Goal: Use online tool/utility: Utilize a website feature to perform a specific function

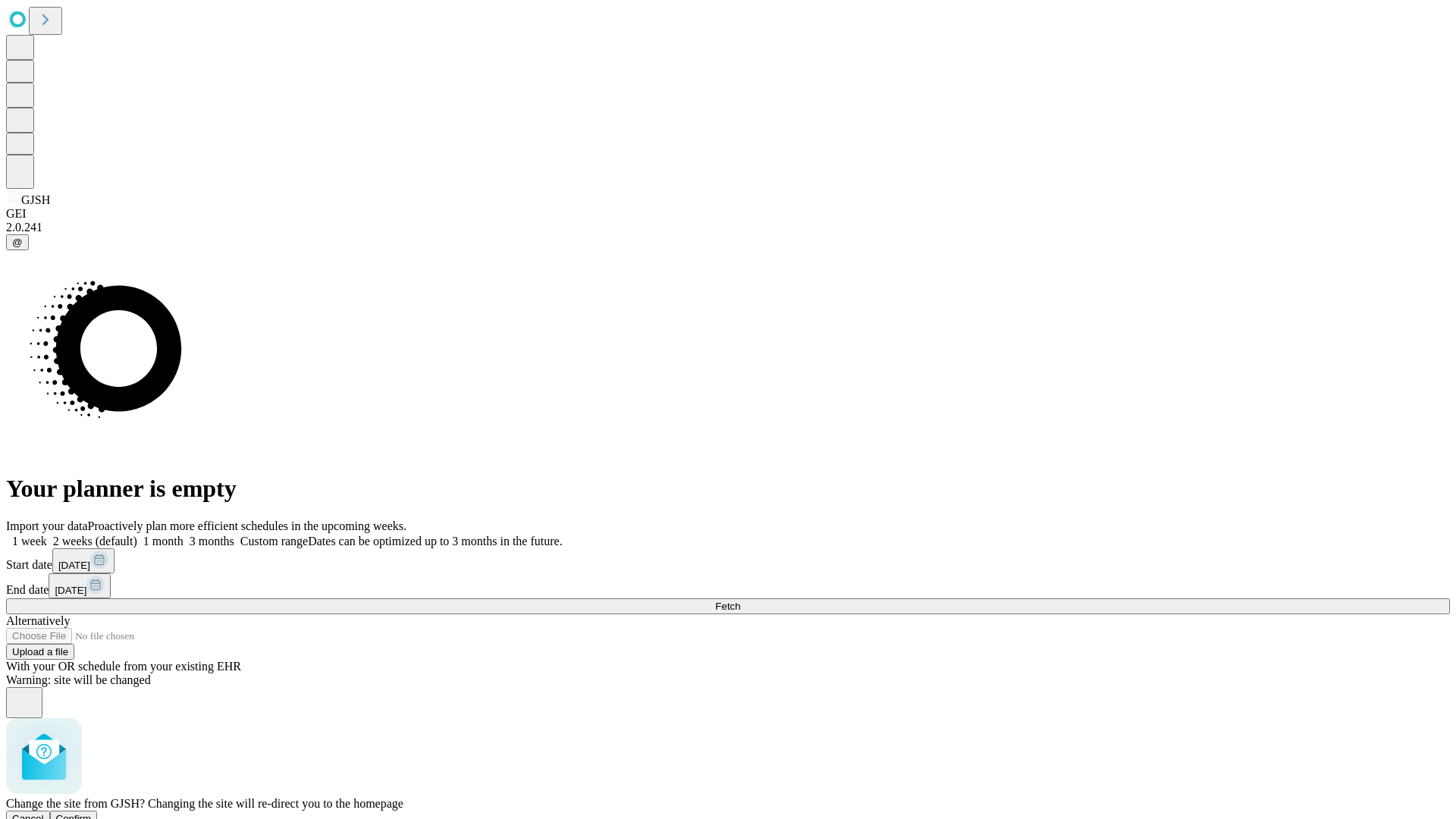
click at [92, 813] on span "Confirm" at bounding box center [74, 818] width 36 height 11
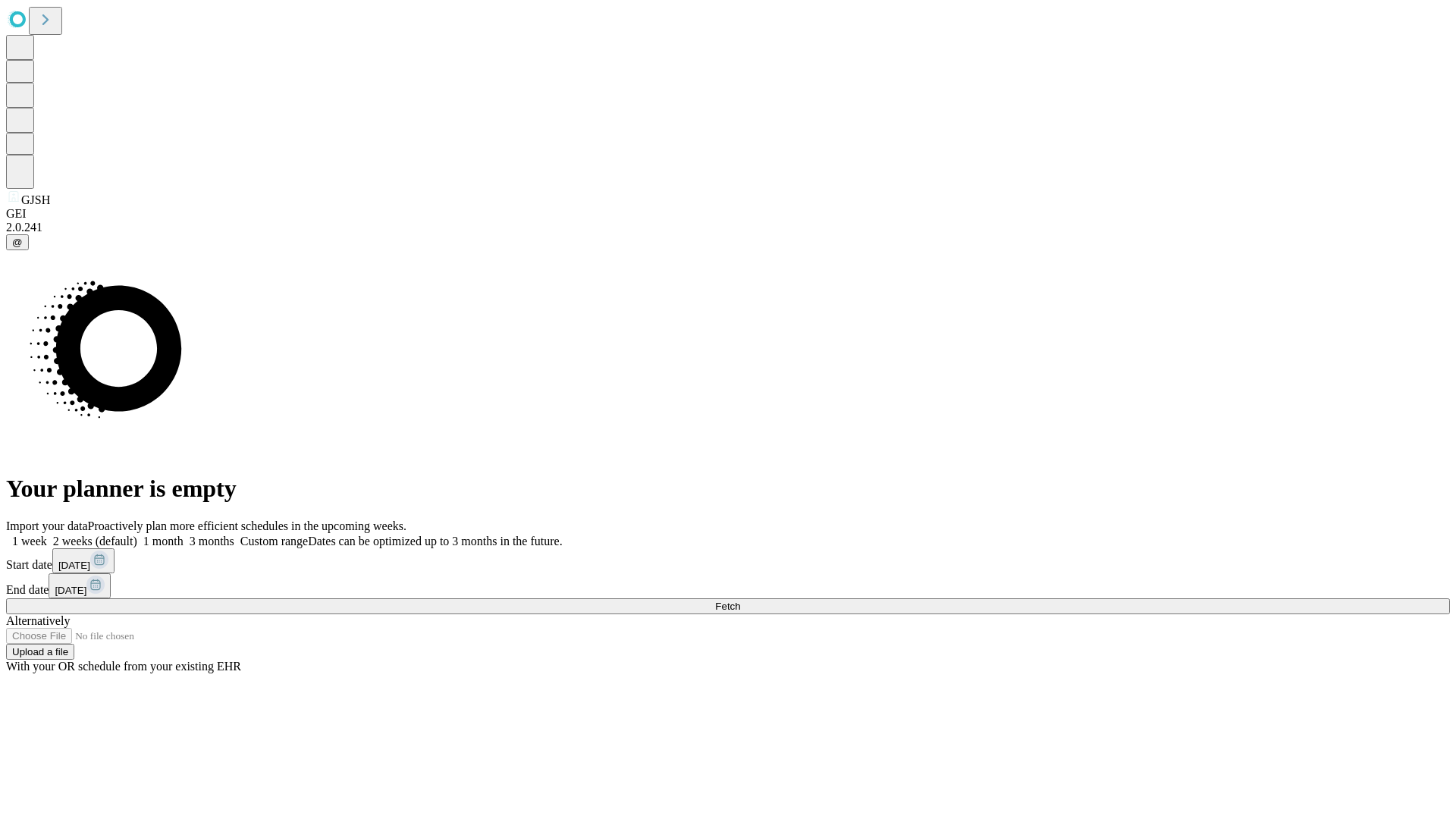
click at [137, 535] on label "2 weeks (default)" at bounding box center [92, 541] width 90 height 13
click at [740, 601] on span "Fetch" at bounding box center [727, 606] width 25 height 11
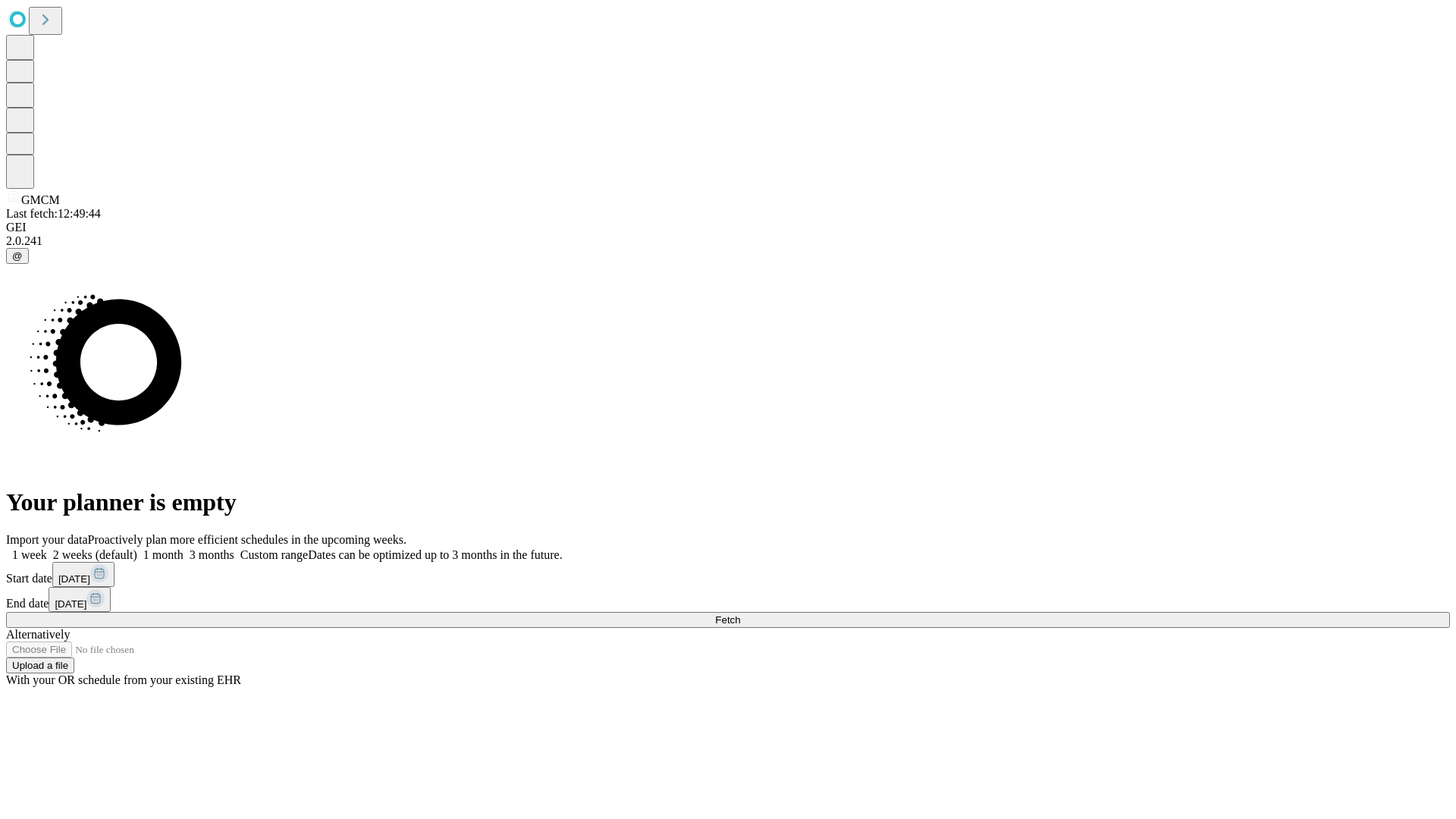
click at [137, 548] on label "2 weeks (default)" at bounding box center [92, 554] width 90 height 13
click at [740, 614] on span "Fetch" at bounding box center [727, 620] width 25 height 11
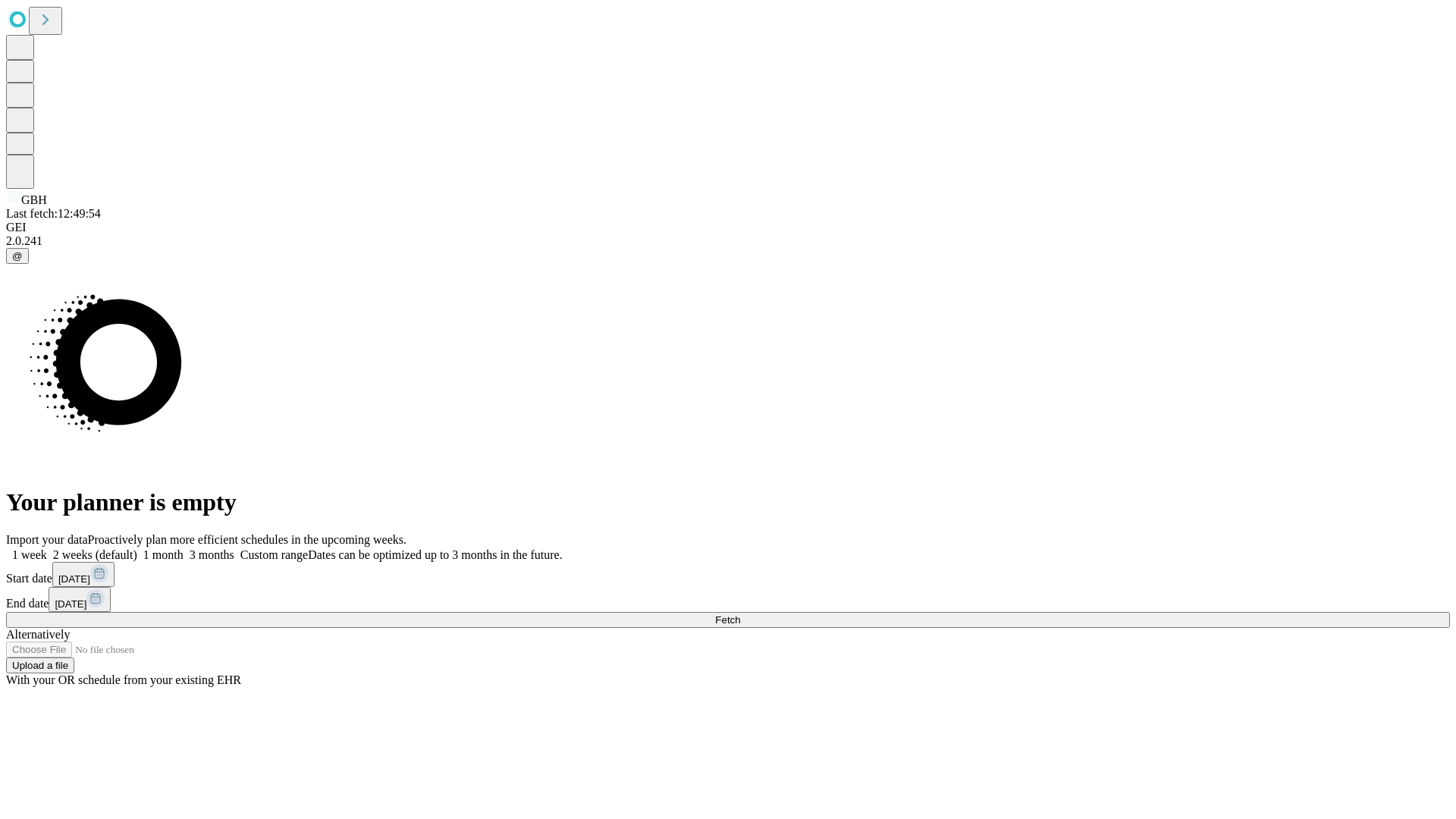
click at [137, 548] on label "2 weeks (default)" at bounding box center [92, 554] width 90 height 13
click at [740, 614] on span "Fetch" at bounding box center [727, 620] width 25 height 11
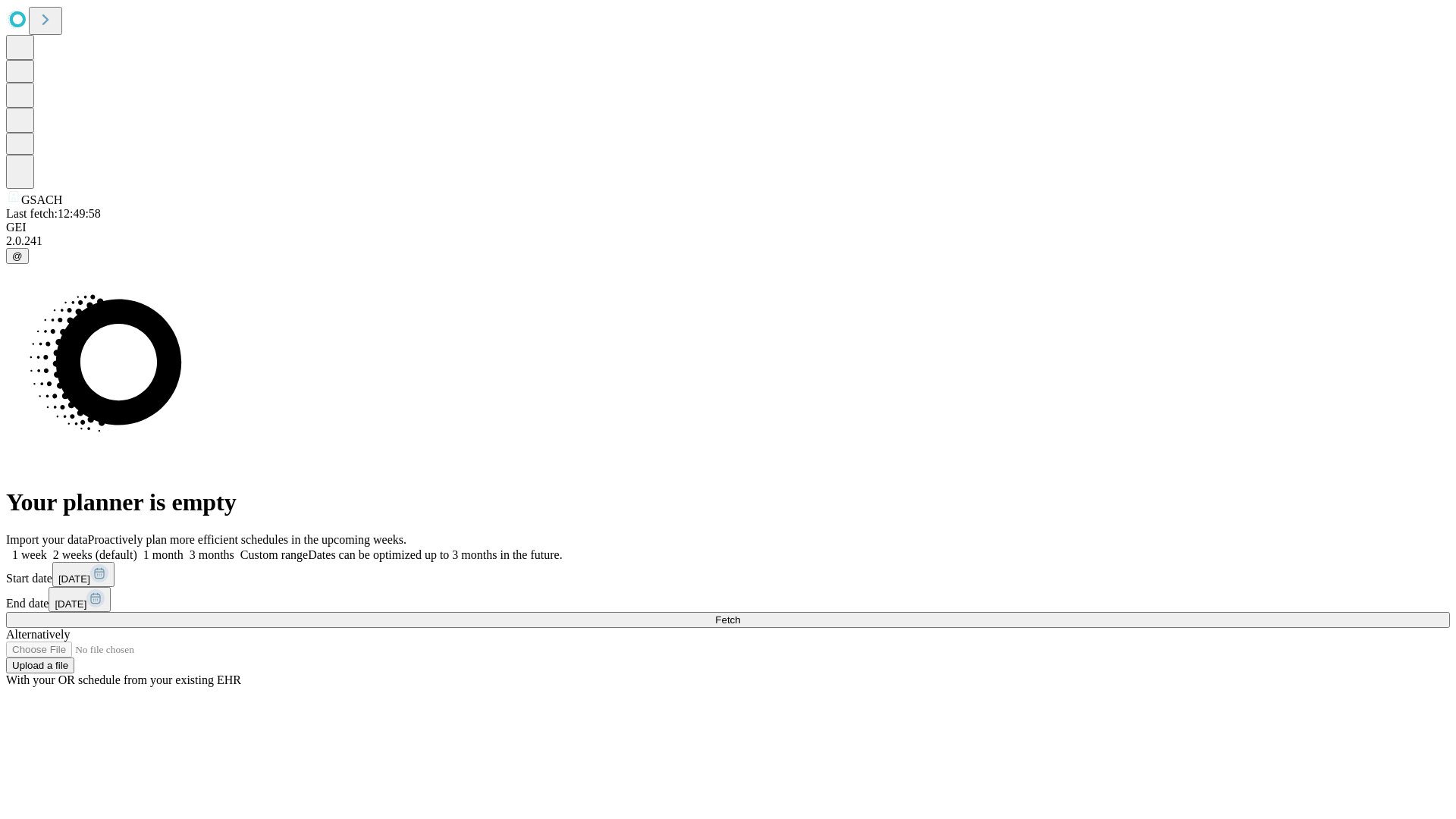
click at [137, 548] on label "2 weeks (default)" at bounding box center [92, 554] width 90 height 13
click at [740, 614] on span "Fetch" at bounding box center [727, 620] width 25 height 11
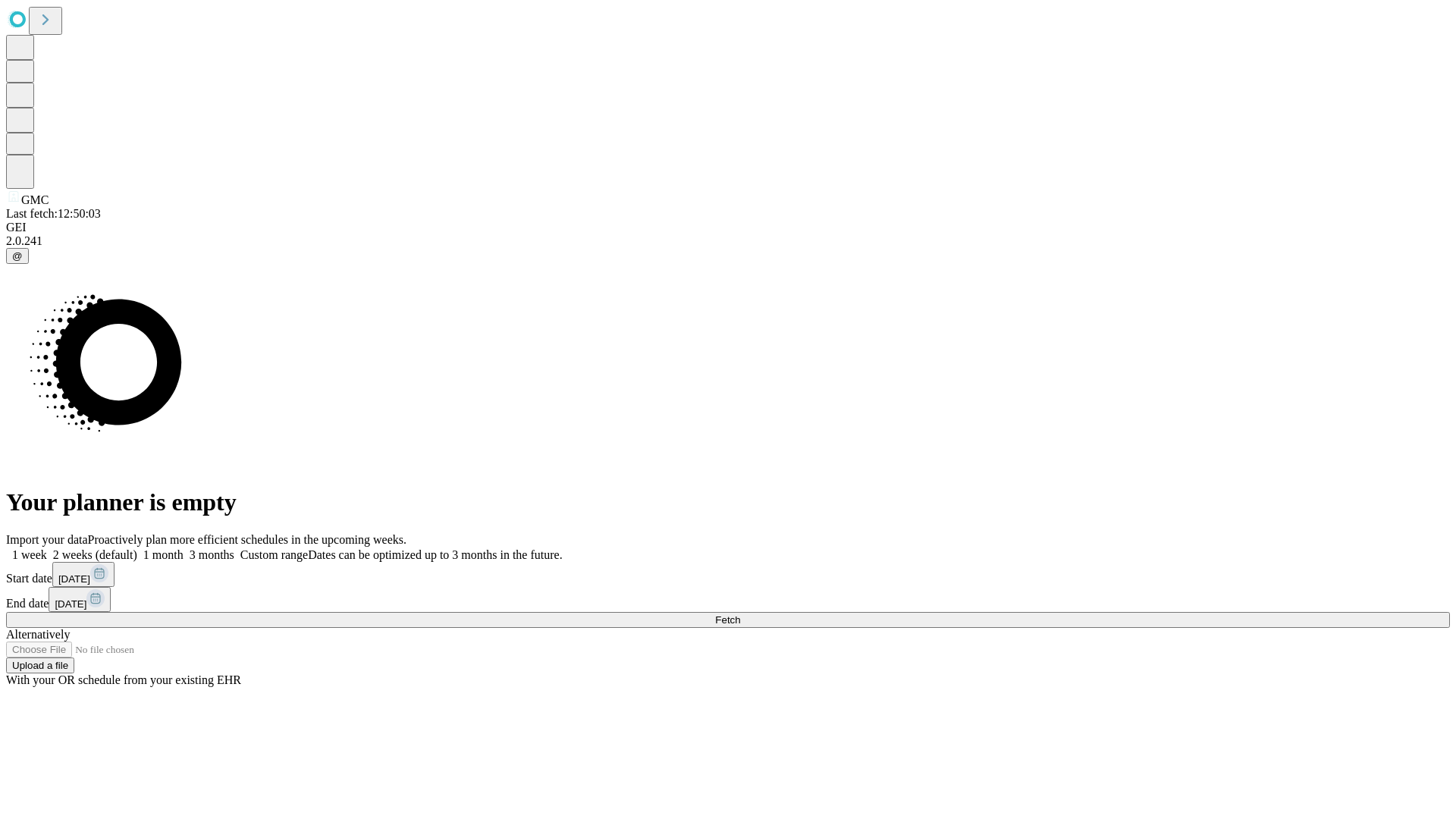
click at [137, 548] on label "2 weeks (default)" at bounding box center [92, 554] width 90 height 13
click at [740, 614] on span "Fetch" at bounding box center [727, 620] width 25 height 11
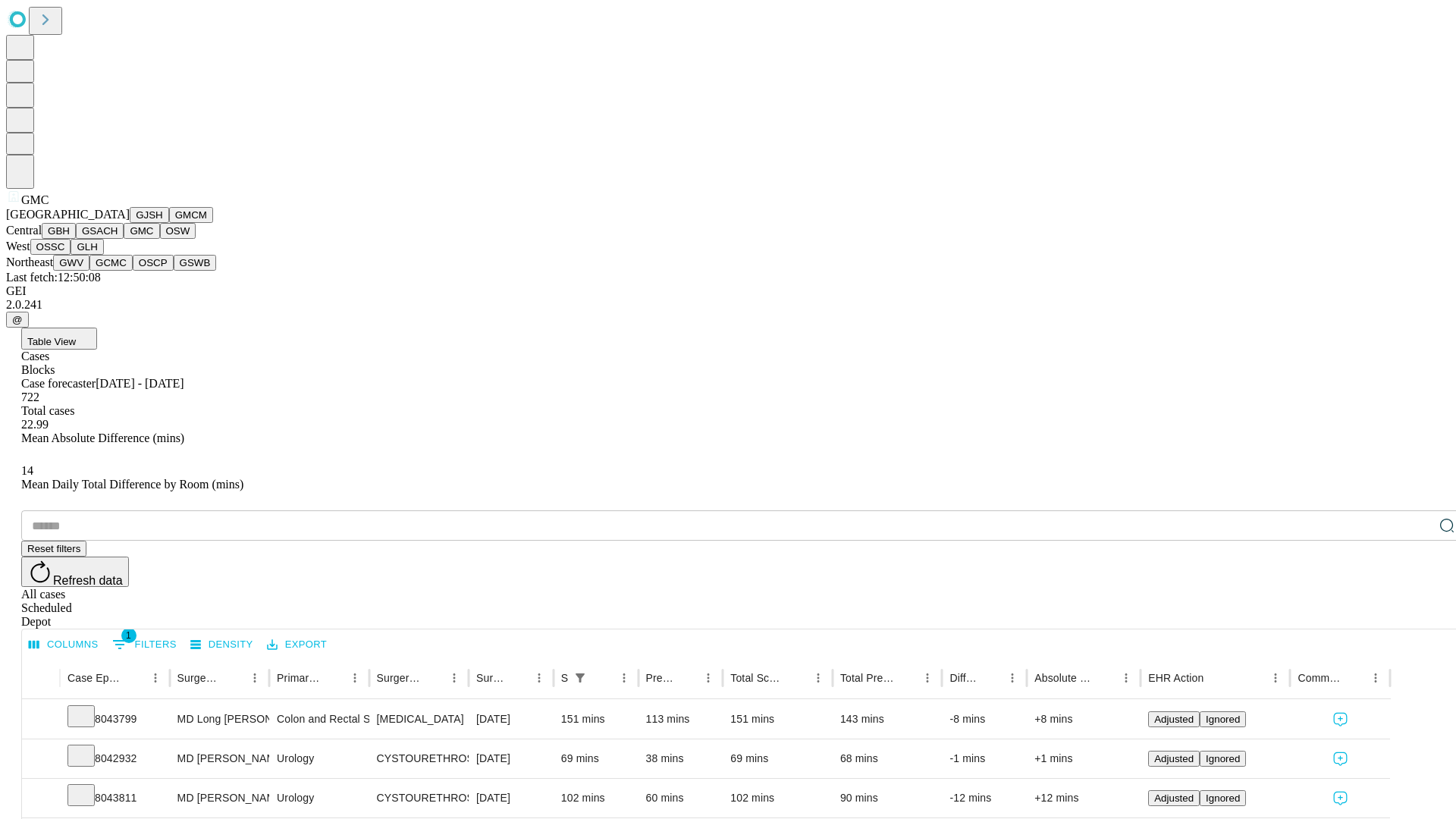
click at [160, 239] on button "OSW" at bounding box center [178, 231] width 37 height 16
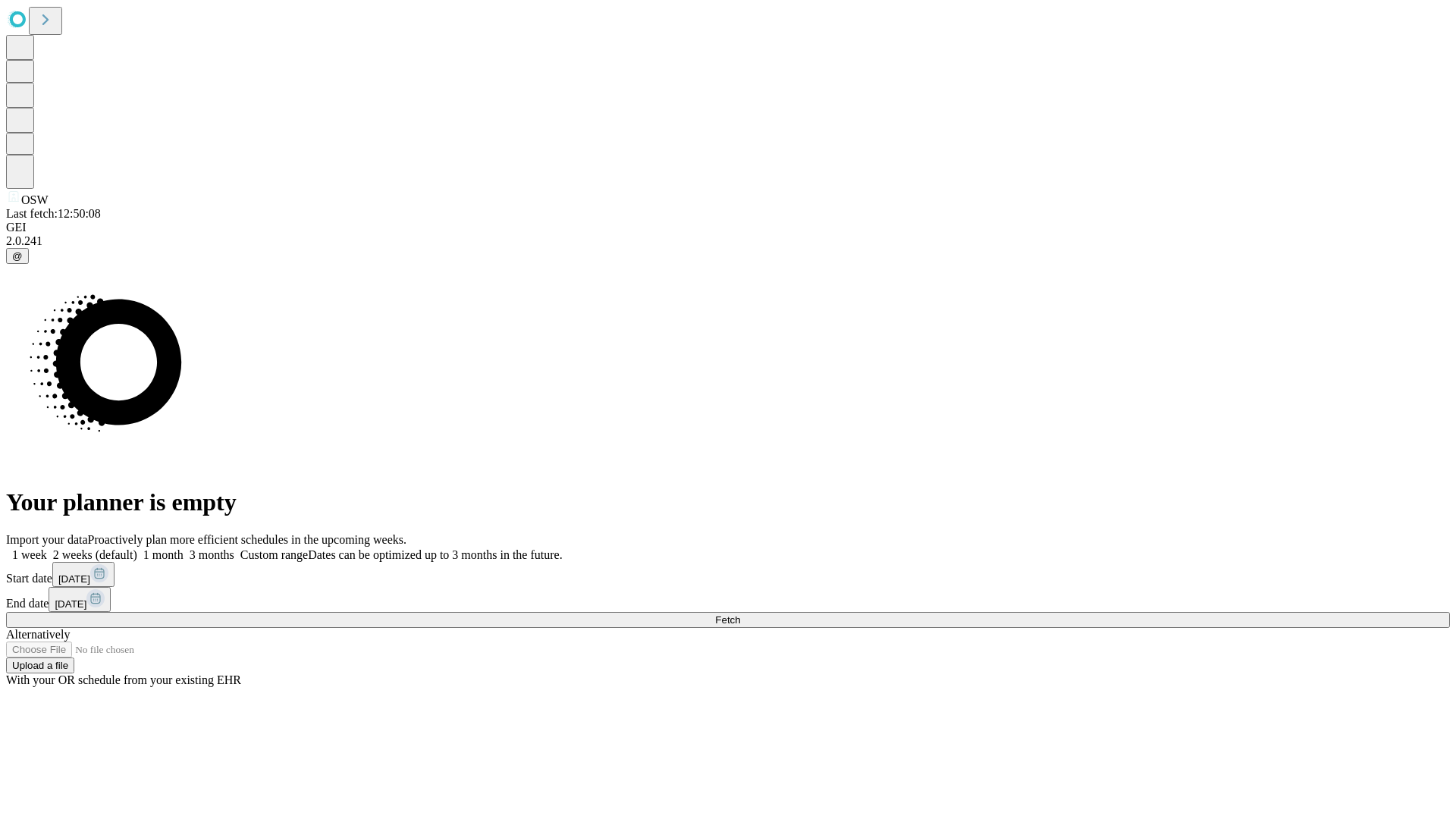
click at [137, 548] on label "2 weeks (default)" at bounding box center [92, 554] width 90 height 13
click at [740, 614] on span "Fetch" at bounding box center [727, 620] width 25 height 11
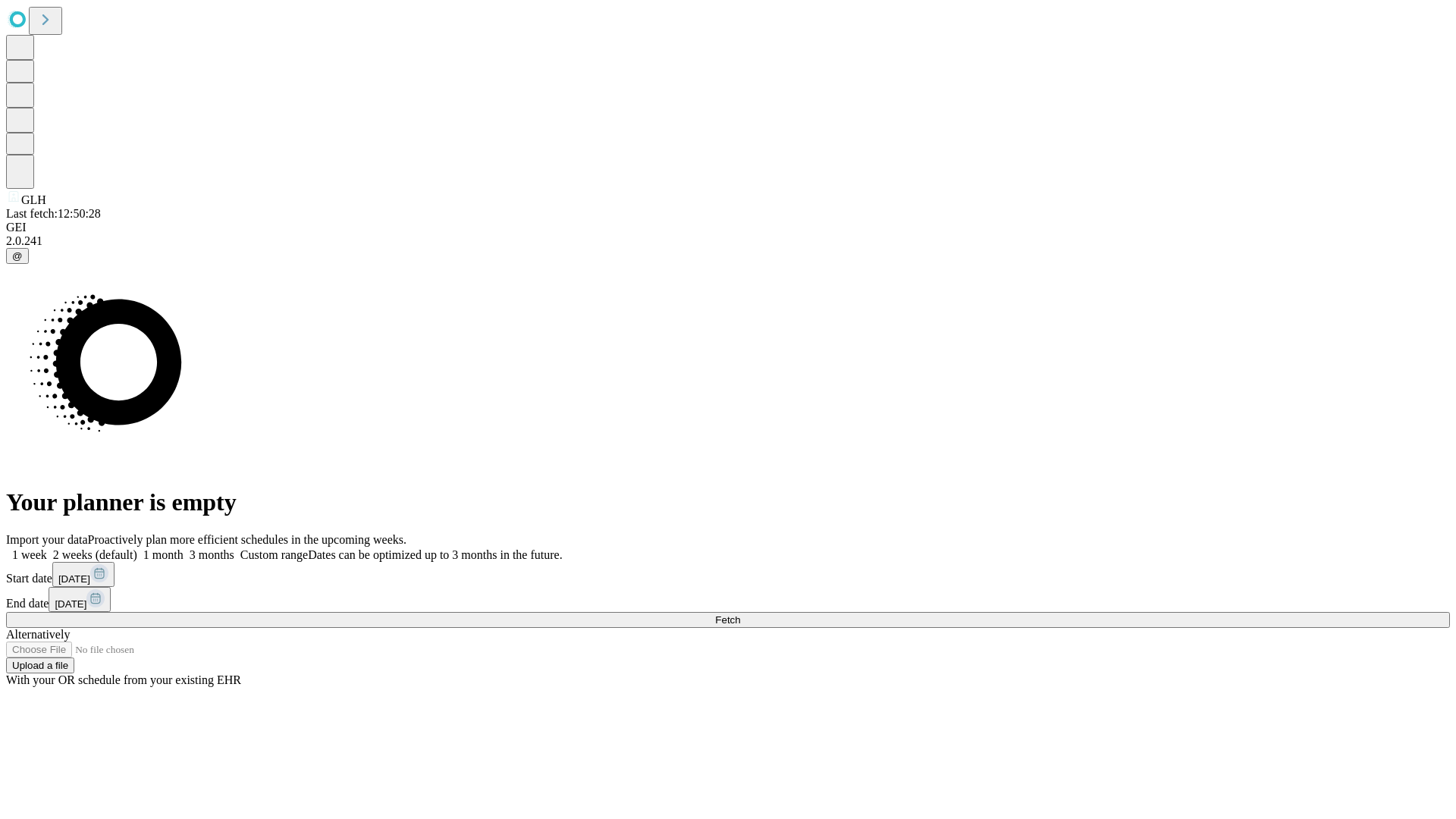
click at [137, 548] on label "2 weeks (default)" at bounding box center [92, 554] width 90 height 13
click at [740, 614] on span "Fetch" at bounding box center [727, 620] width 25 height 11
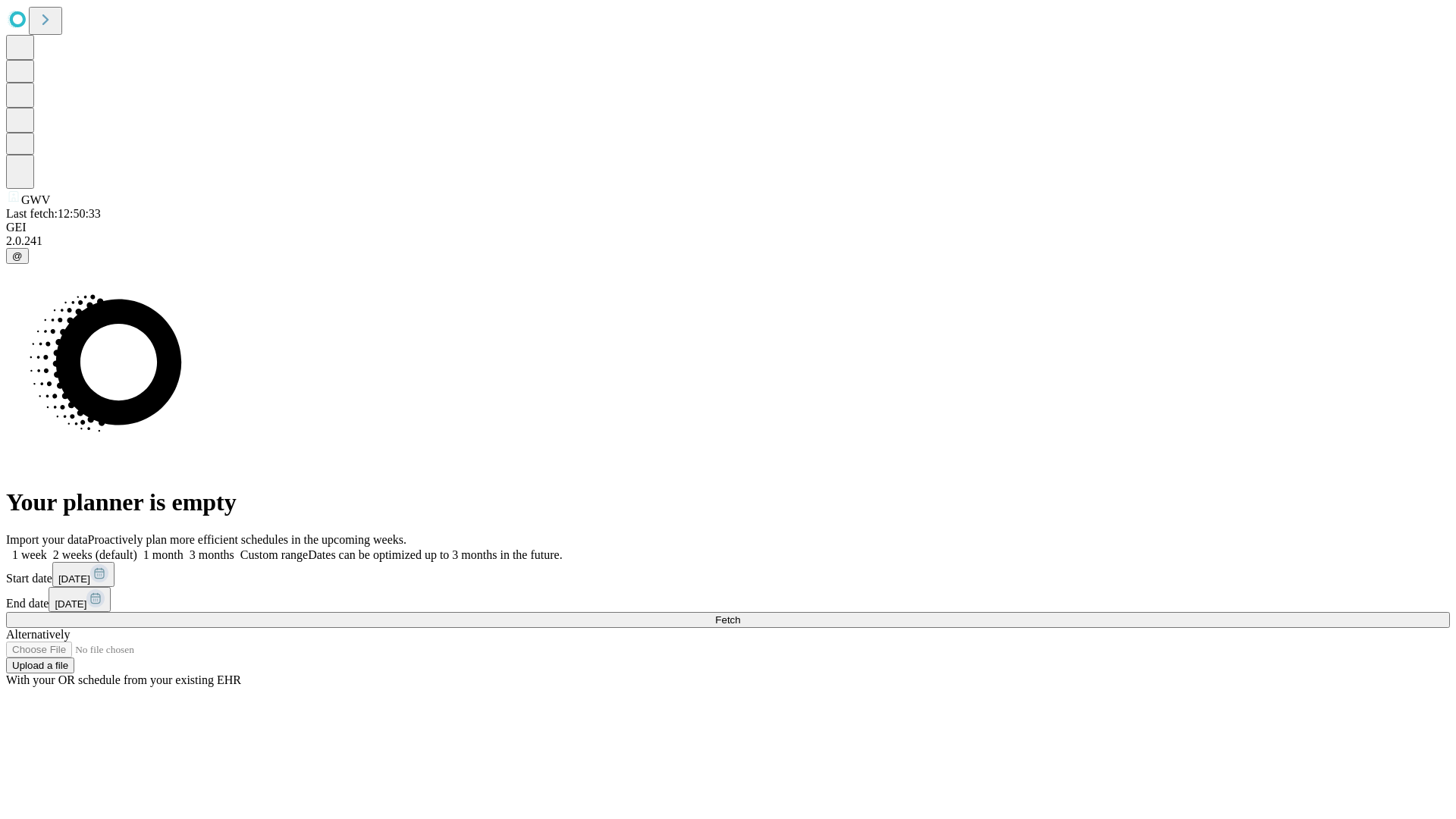
click at [740, 614] on span "Fetch" at bounding box center [727, 620] width 25 height 11
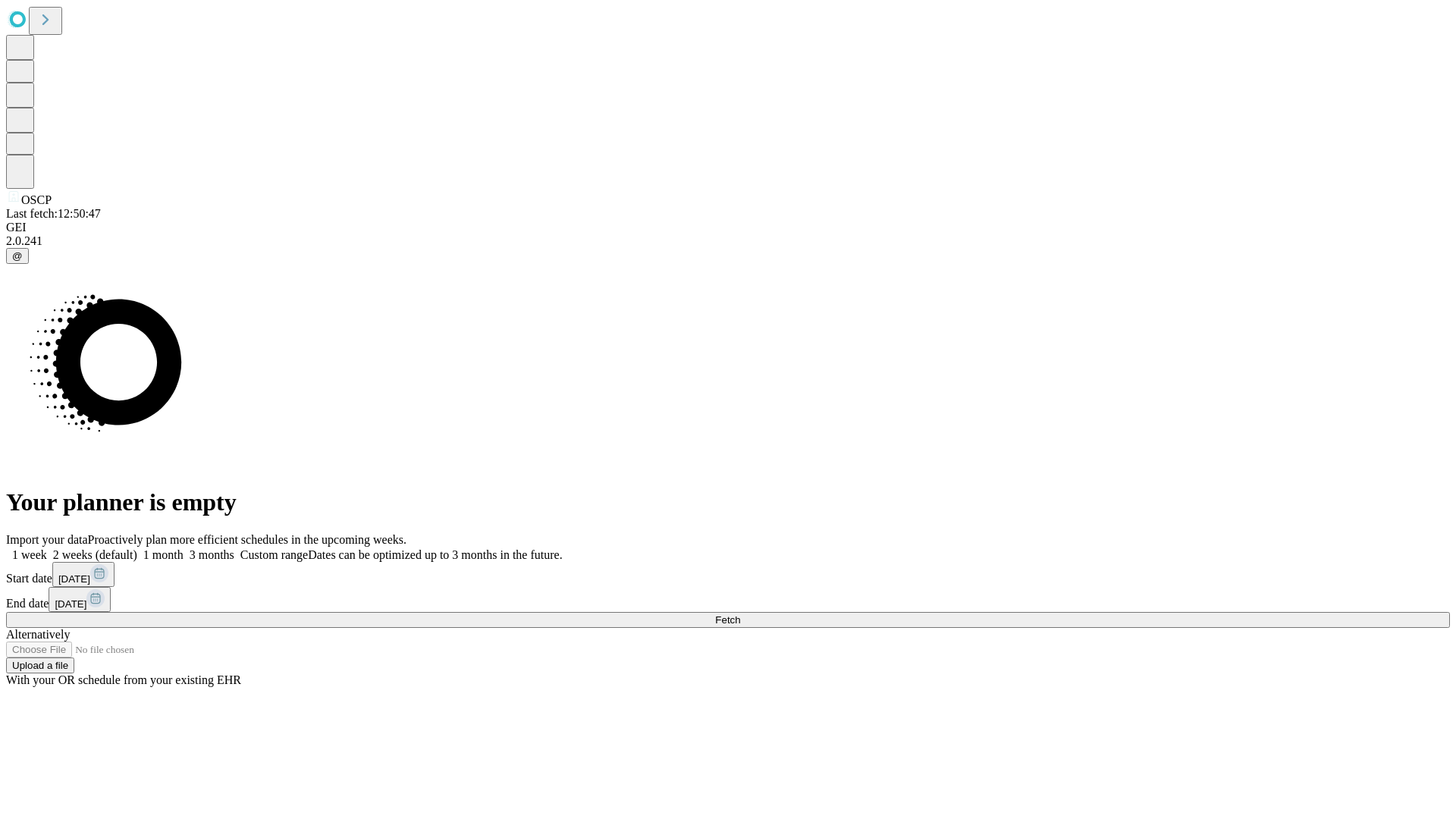
click at [137, 548] on label "2 weeks (default)" at bounding box center [92, 554] width 90 height 13
click at [740, 614] on span "Fetch" at bounding box center [727, 620] width 25 height 11
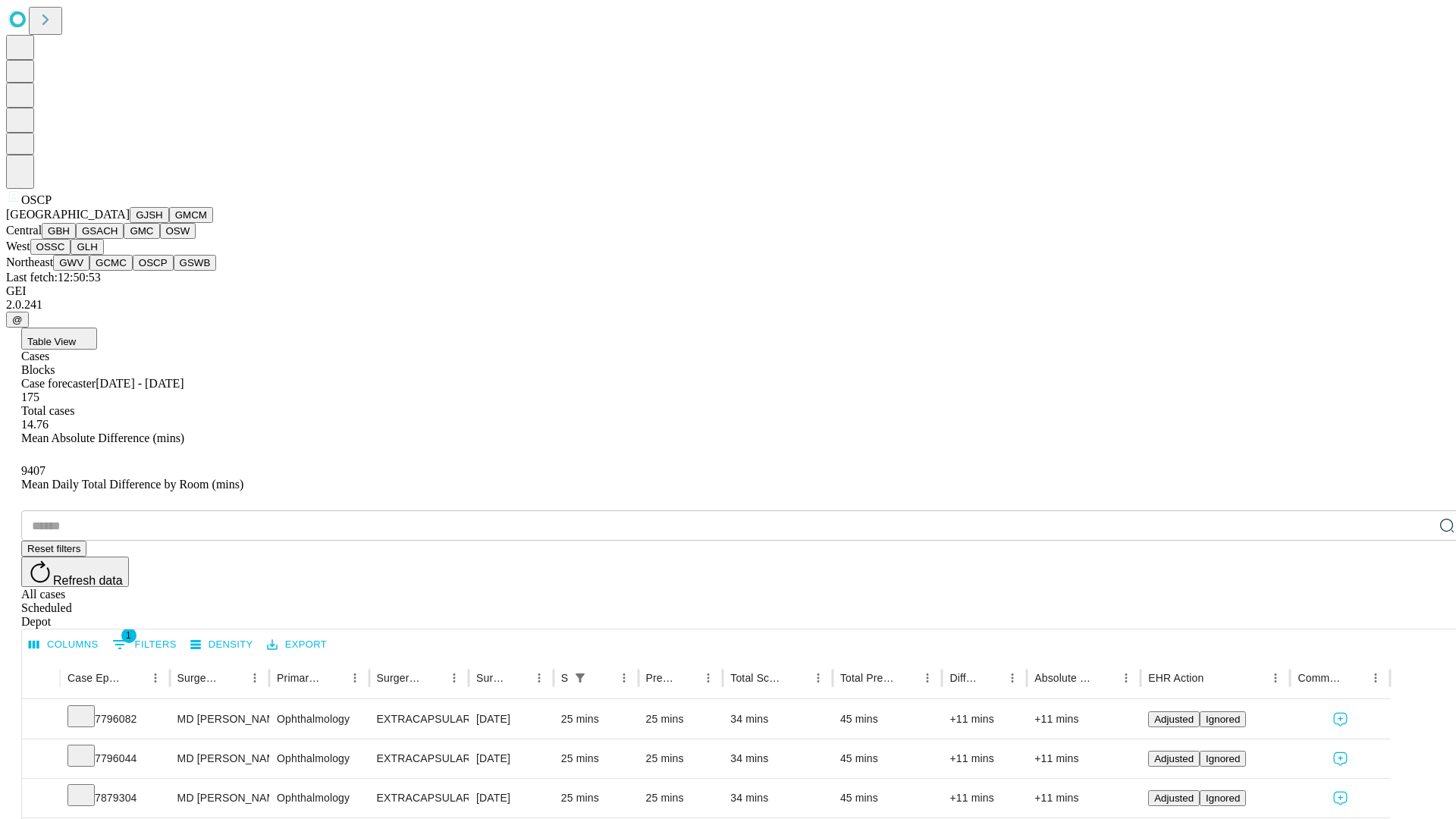
click at [174, 271] on button "GSWB" at bounding box center [195, 263] width 43 height 16
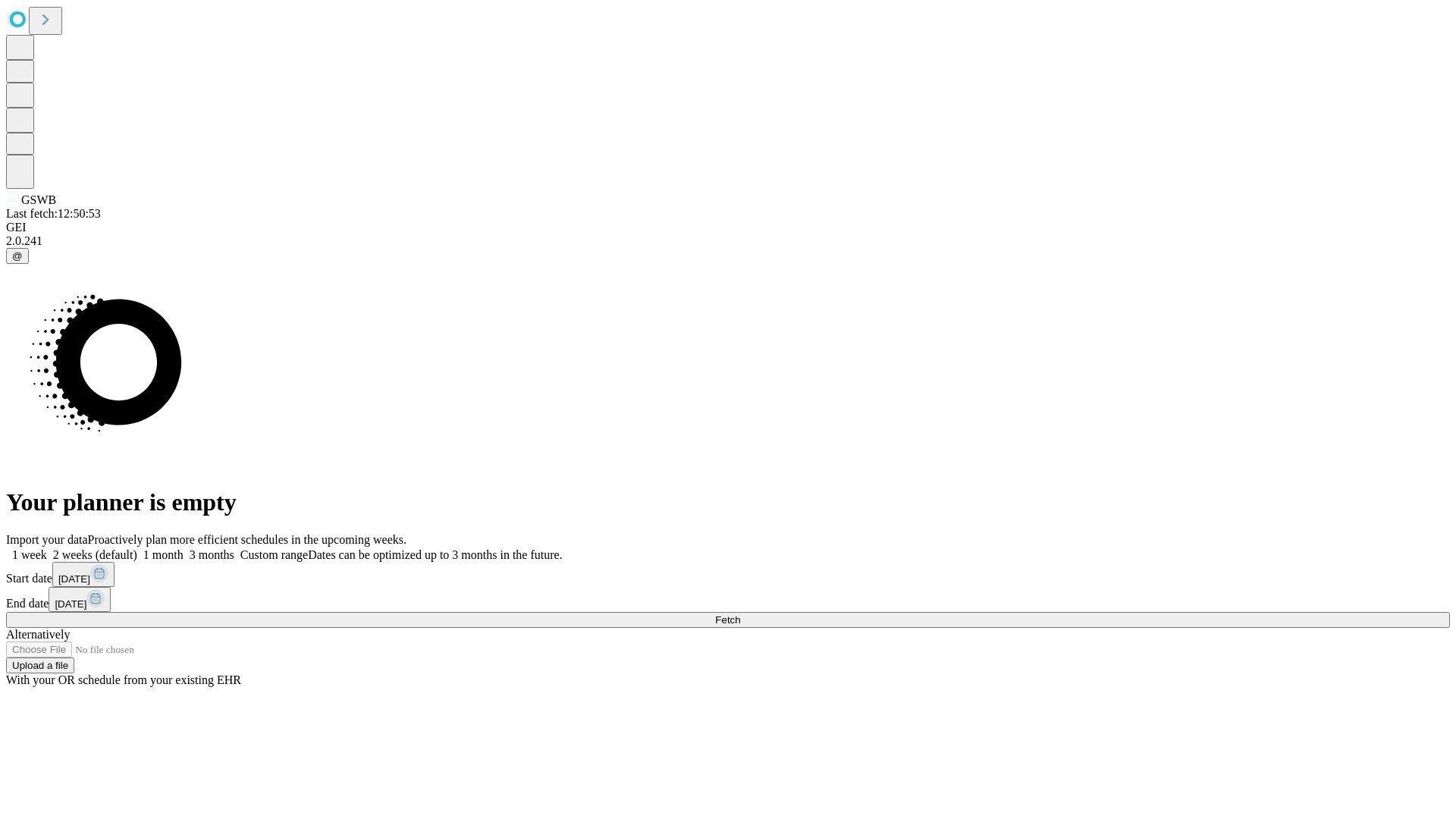
click at [137, 548] on label "2 weeks (default)" at bounding box center [92, 554] width 90 height 13
click at [740, 614] on span "Fetch" at bounding box center [727, 620] width 25 height 11
